Goal: Information Seeking & Learning: Learn about a topic

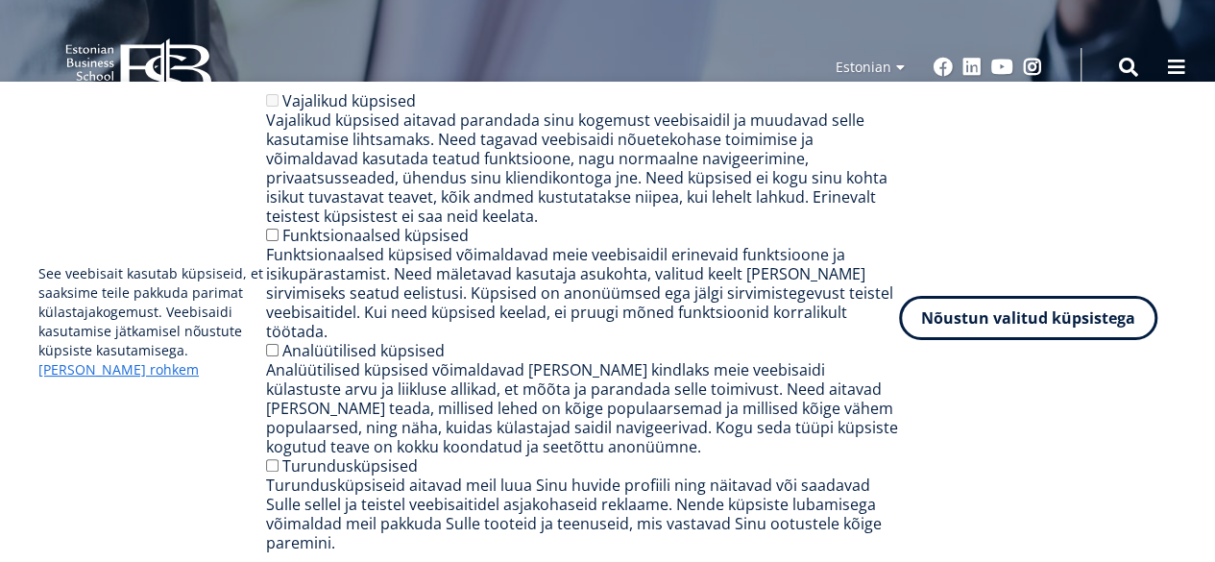
click at [1030, 332] on button "Nõustun valitud küpsistega" at bounding box center [1028, 318] width 258 height 44
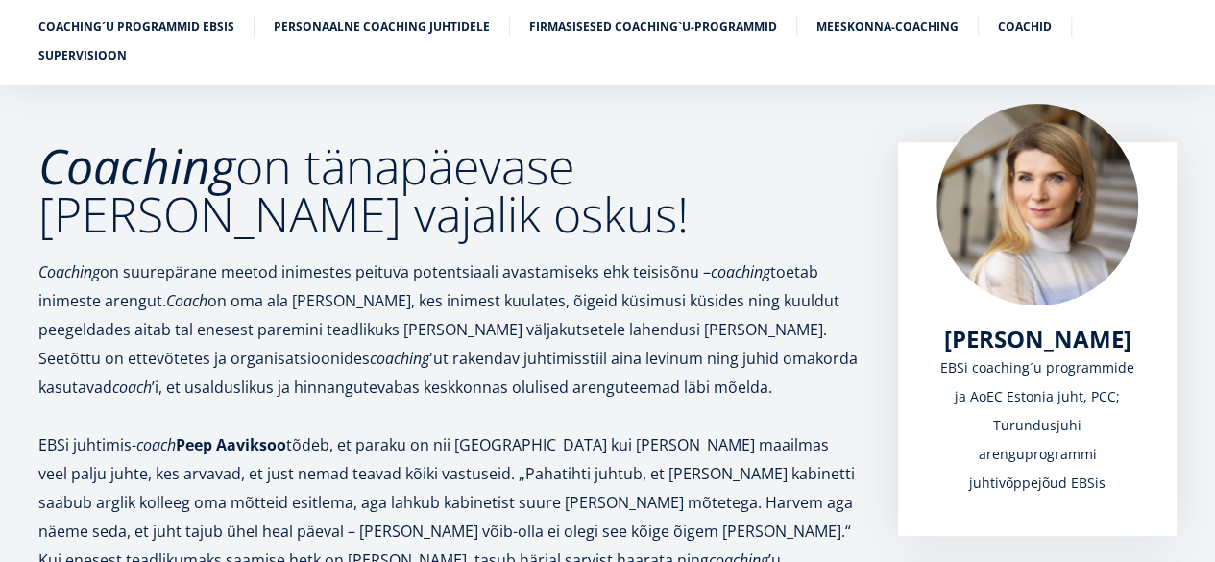
scroll to position [91, 0]
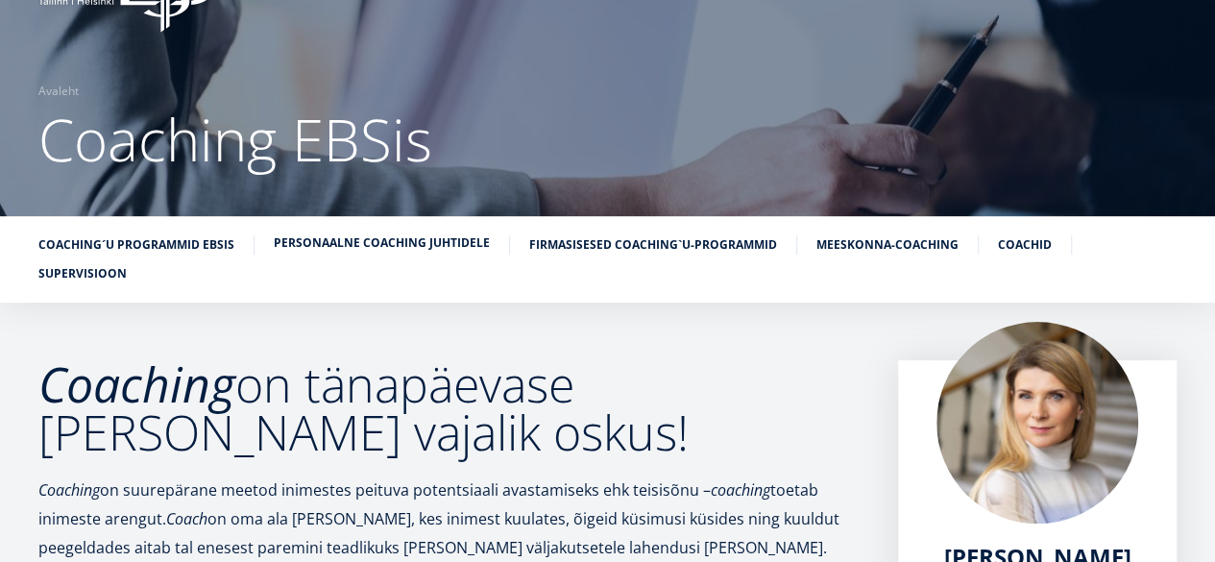
click at [395, 248] on link "Personaalne coaching juhtidele" at bounding box center [382, 242] width 216 height 19
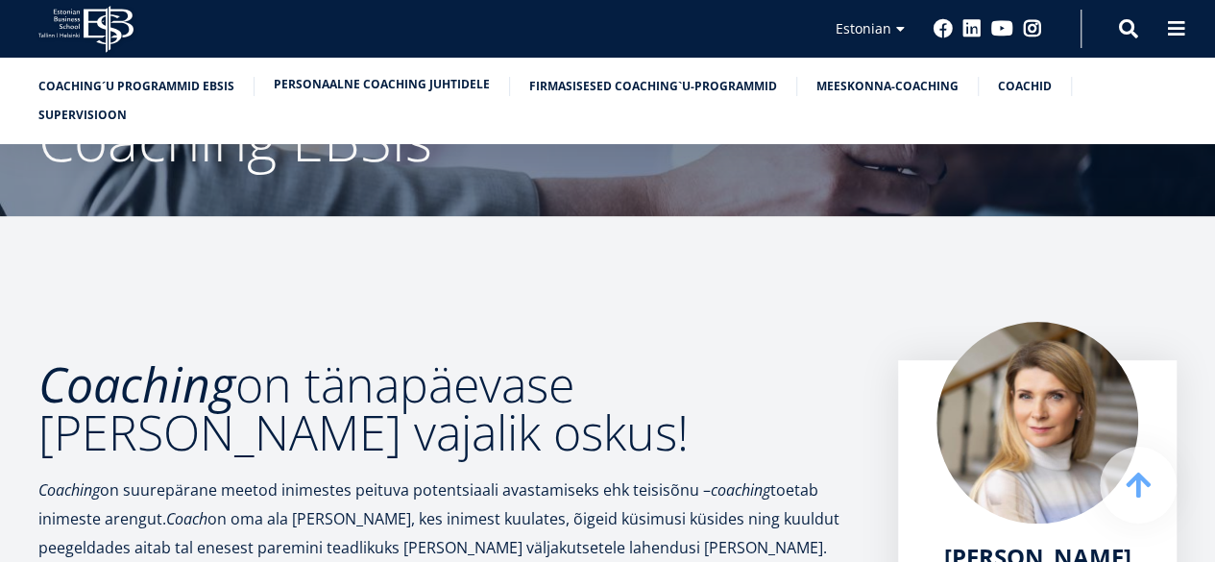
scroll to position [2855, 0]
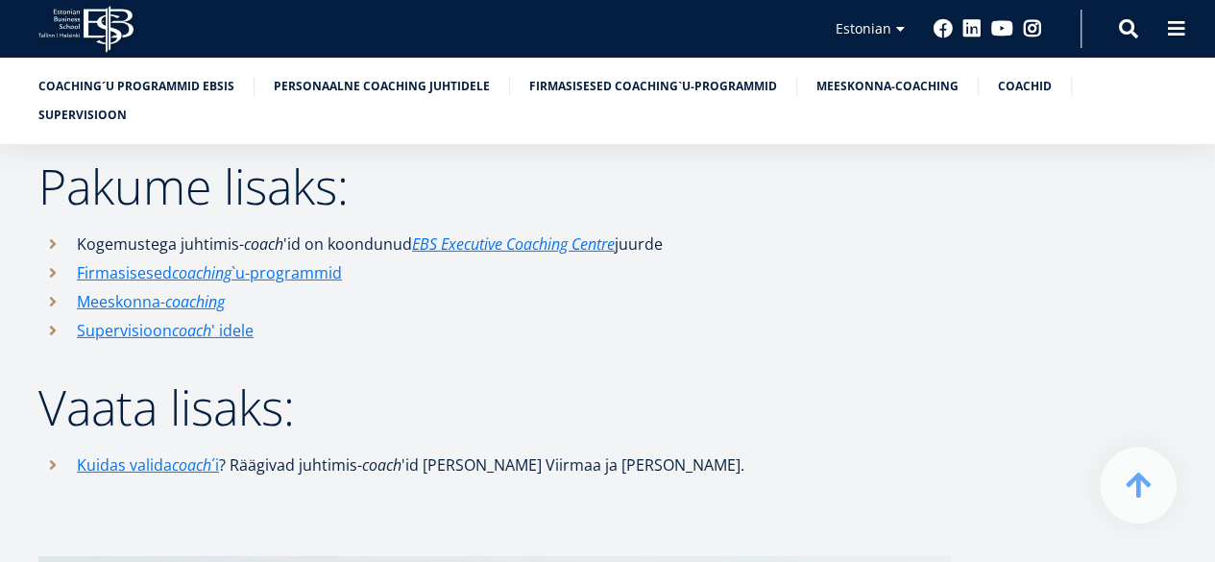
click at [96, 18] on icon "EBS Logo Created with Sketch." at bounding box center [85, 29] width 95 height 47
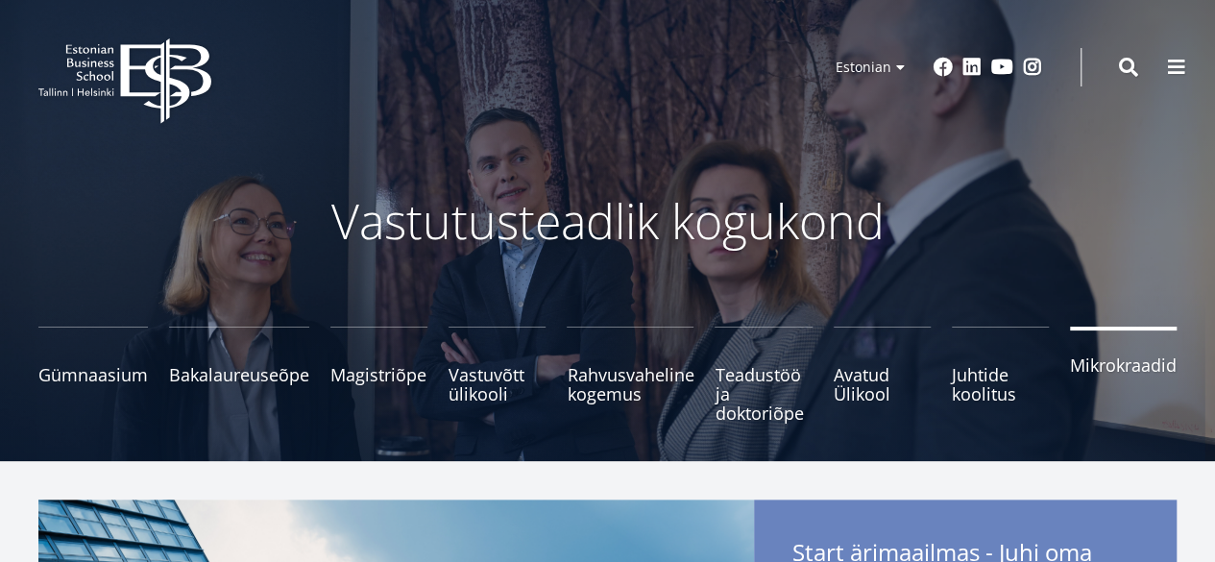
click at [1131, 366] on span "Mikrokraadid" at bounding box center [1123, 364] width 107 height 19
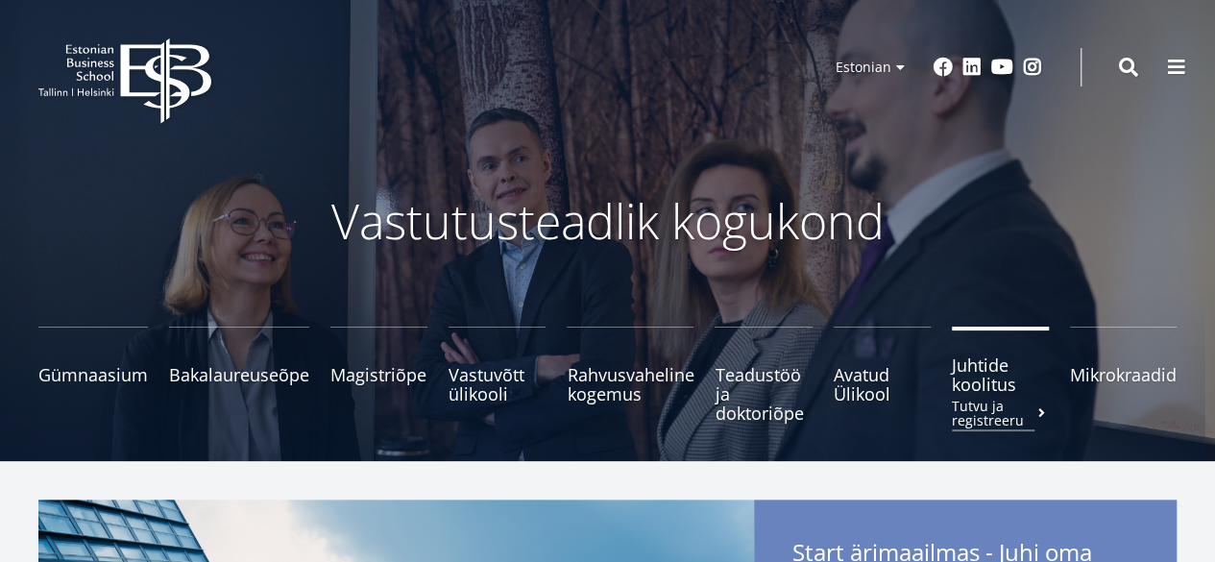
click at [980, 380] on span "Juhtide koolitus Tutvu ja registreeru" at bounding box center [1000, 374] width 97 height 38
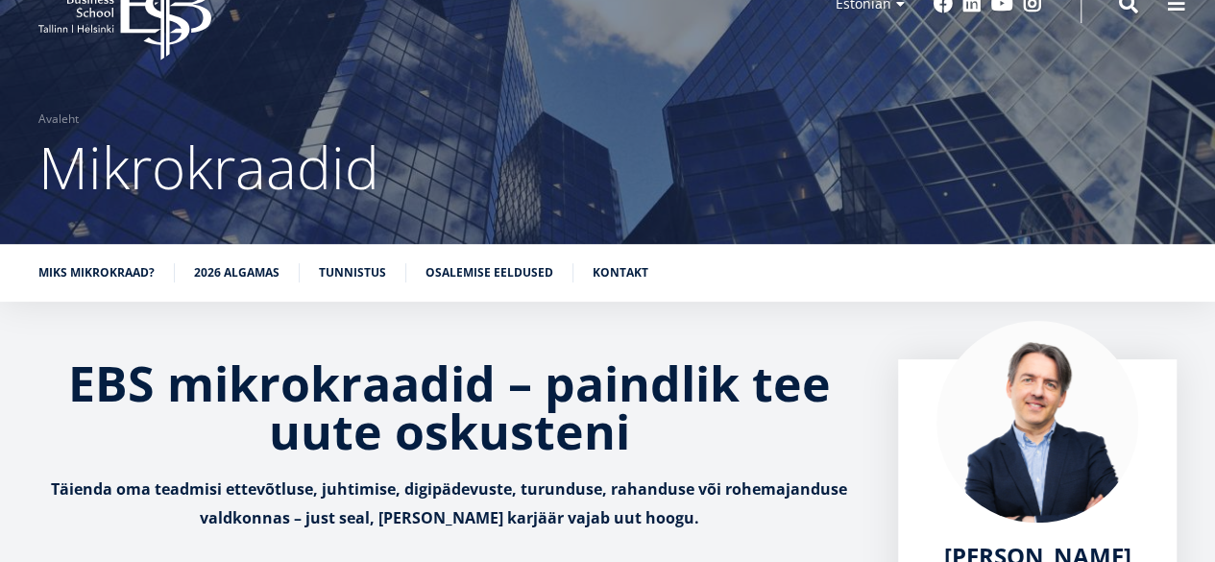
scroll to position [85, 0]
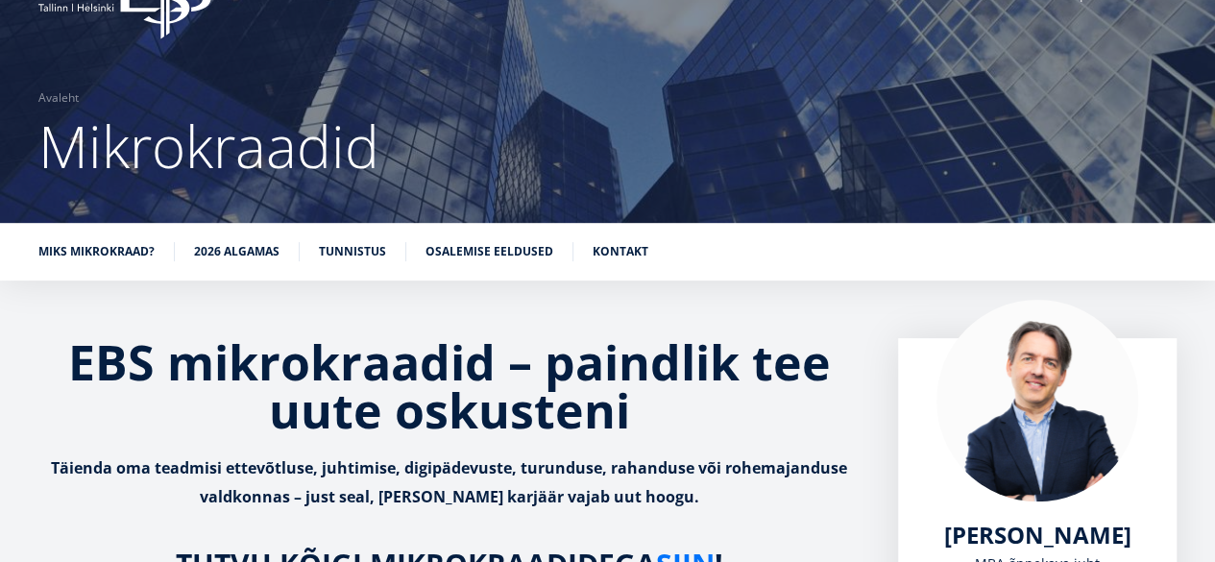
click at [106, 260] on li "Miks mikrokraad?" at bounding box center [106, 251] width 136 height 19
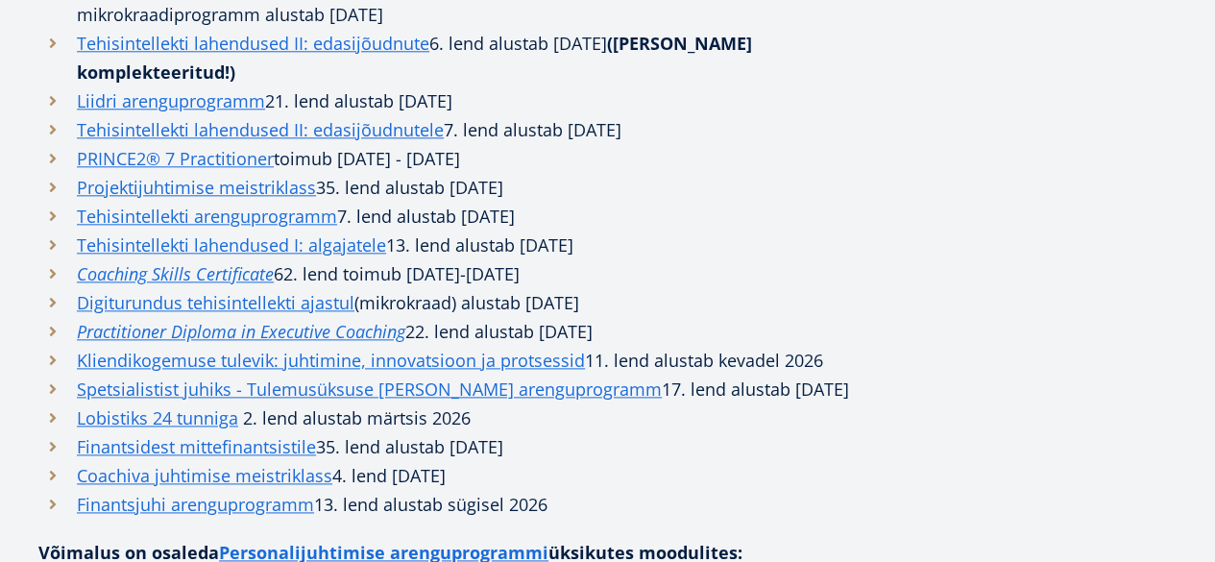
scroll to position [1024, 0]
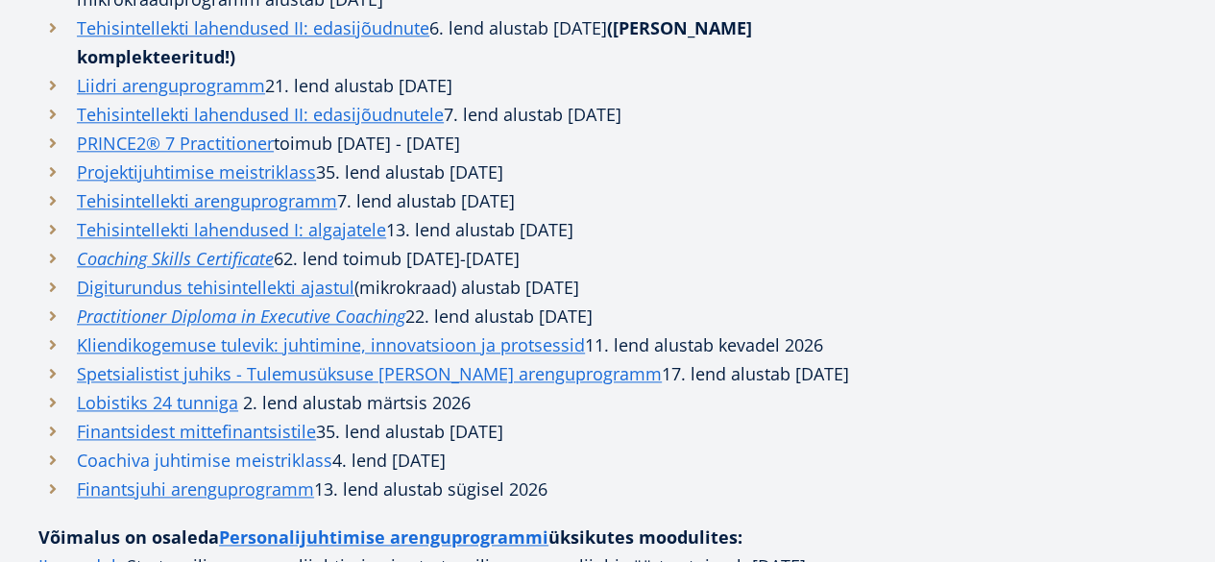
click at [284, 467] on link "Coachiva juhtimise meistriklass" at bounding box center [205, 460] width 256 height 29
click at [198, 426] on link "Finantsidest mittefinantsistile" at bounding box center [196, 431] width 239 height 29
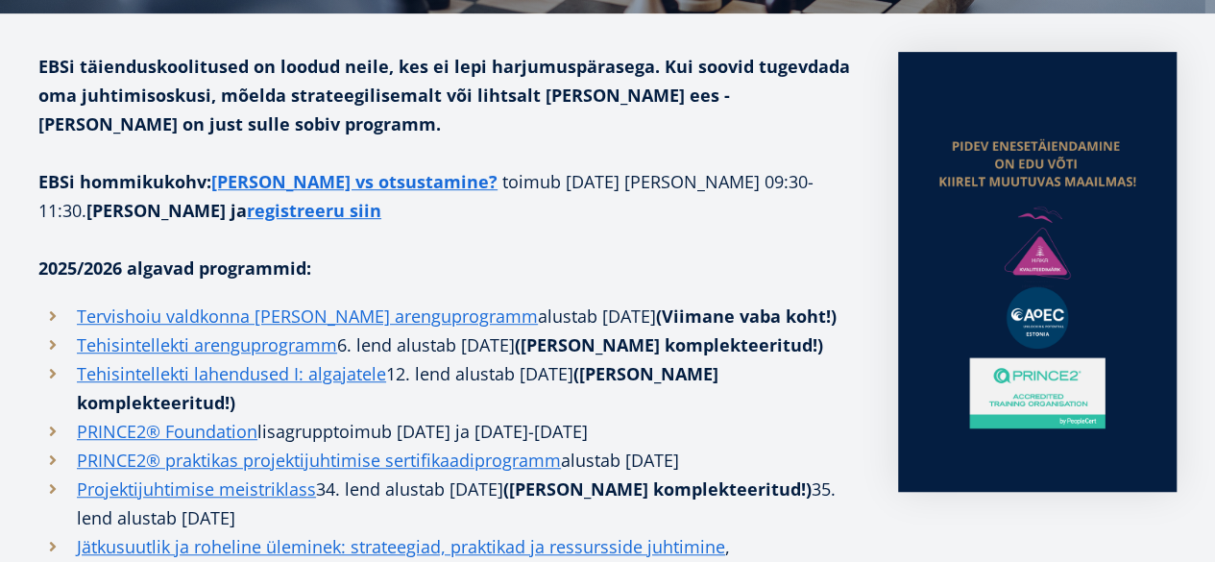
scroll to position [0, 0]
